Goal: Task Accomplishment & Management: Use online tool/utility

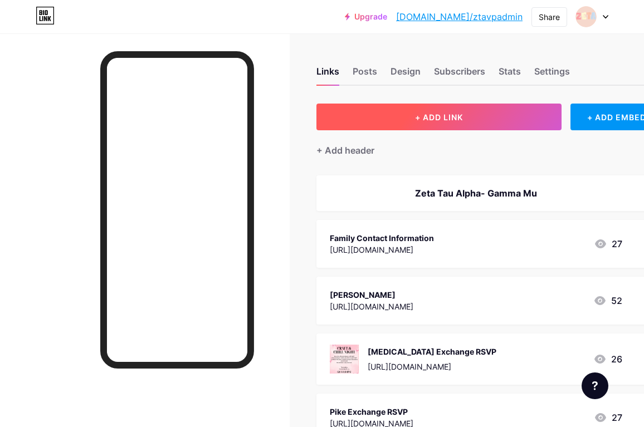
click at [417, 125] on button "+ ADD LINK" at bounding box center [438, 117] width 245 height 27
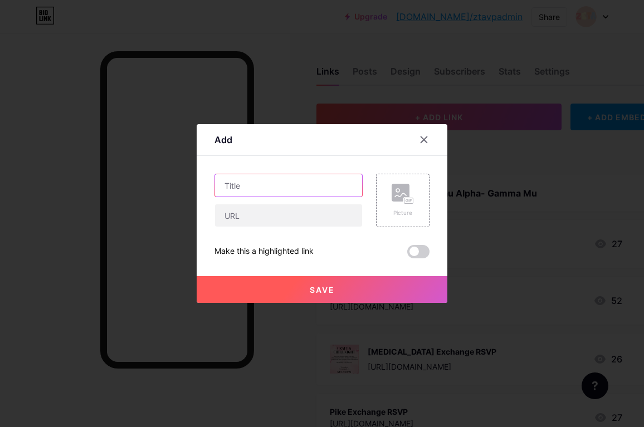
click at [304, 182] on input "text" at bounding box center [288, 185] width 147 height 22
type input "Fall Formal Headcount"
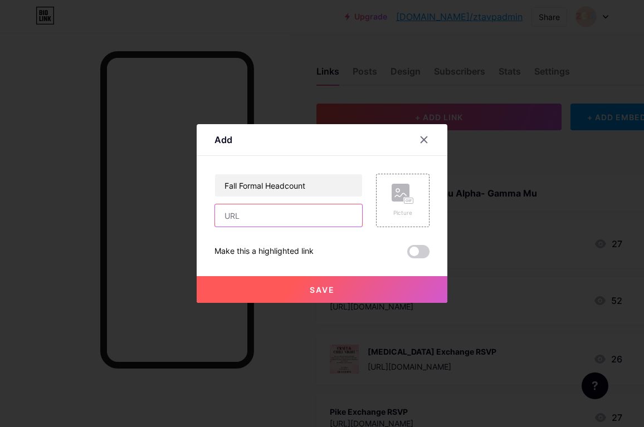
click at [310, 213] on input "text" at bounding box center [288, 215] width 147 height 22
paste input "[URL][DOMAIN_NAME]"
type input "[URL][DOMAIN_NAME]"
click at [322, 283] on button "Save" at bounding box center [322, 289] width 251 height 27
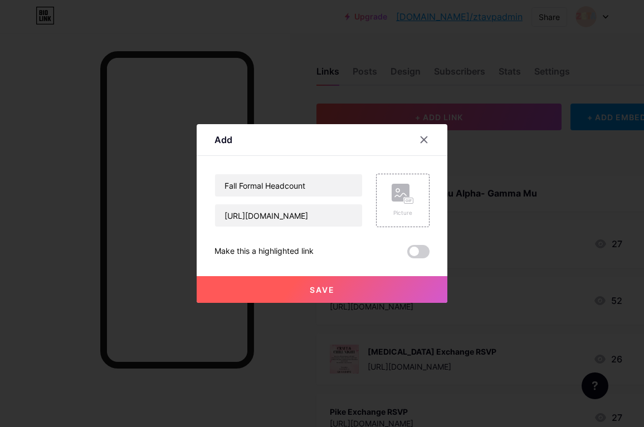
scroll to position [0, 0]
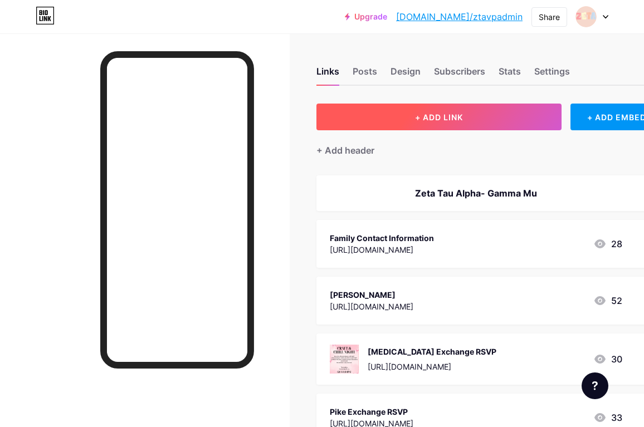
click at [406, 121] on button "+ ADD LINK" at bounding box center [438, 117] width 245 height 27
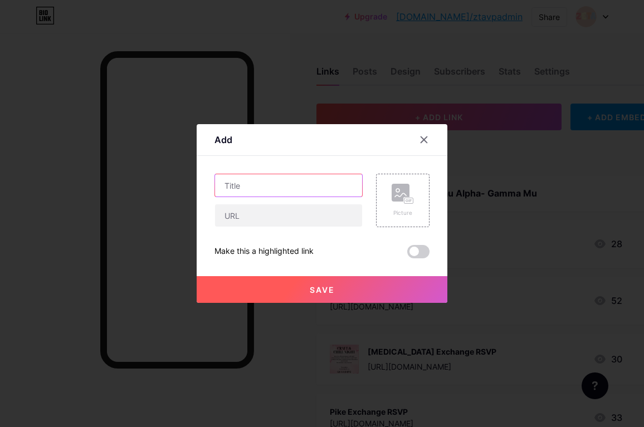
click at [354, 184] on input "text" at bounding box center [288, 185] width 147 height 22
type input "Formal Pinterest Board"
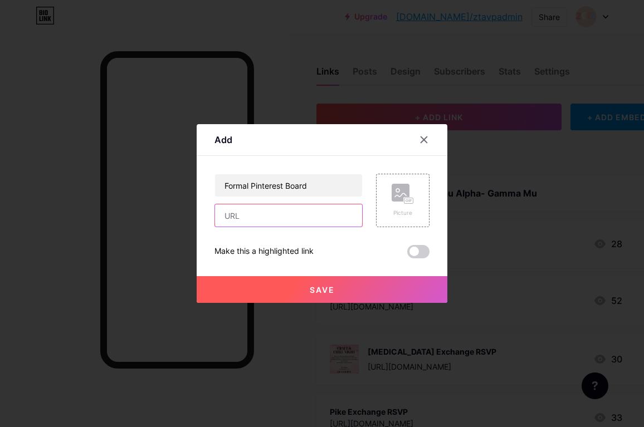
click at [344, 211] on input "text" at bounding box center [288, 215] width 147 height 22
paste input "[URL][DOMAIN_NAME]"
type input "[URL][DOMAIN_NAME]"
click at [341, 283] on button "Save" at bounding box center [322, 289] width 251 height 27
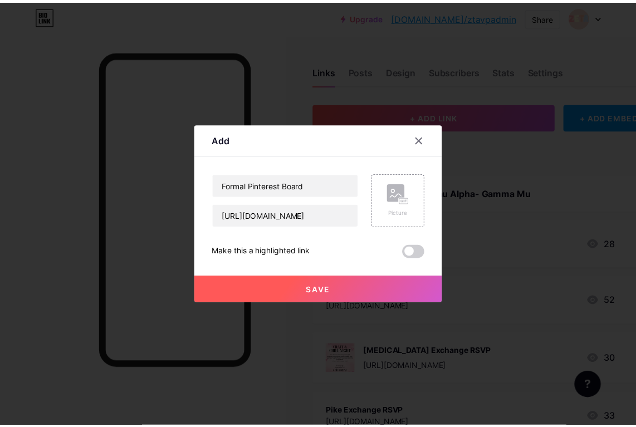
scroll to position [0, 0]
